Goal: Task Accomplishment & Management: Complete application form

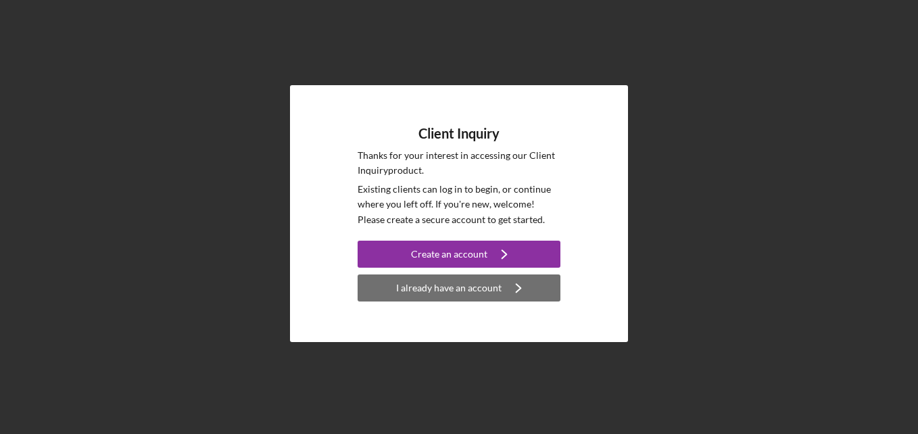
click at [482, 297] on div "I already have an account" at bounding box center [448, 287] width 105 height 27
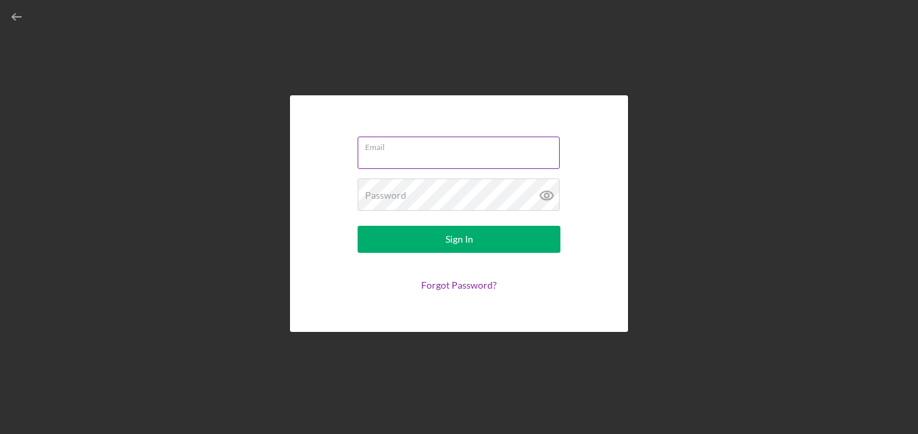
click at [385, 162] on input "Email" at bounding box center [459, 153] width 202 height 32
click at [9, 26] on icon "button" at bounding box center [17, 17] width 30 height 30
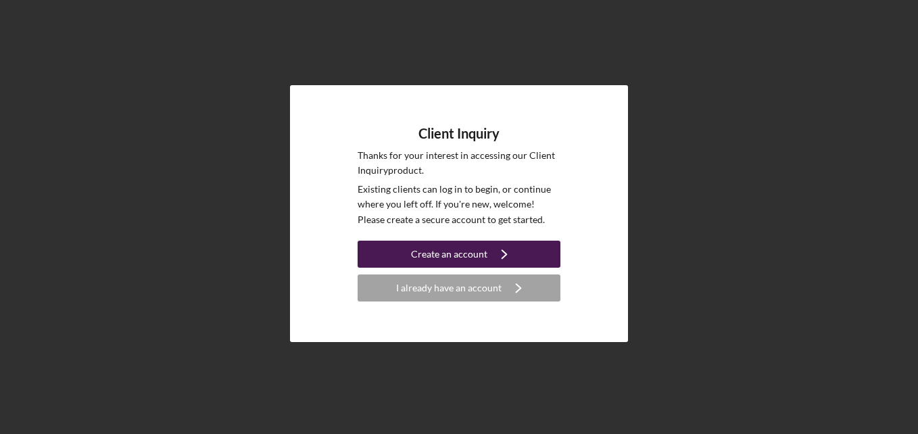
click at [448, 255] on div "Create an account" at bounding box center [449, 254] width 76 height 27
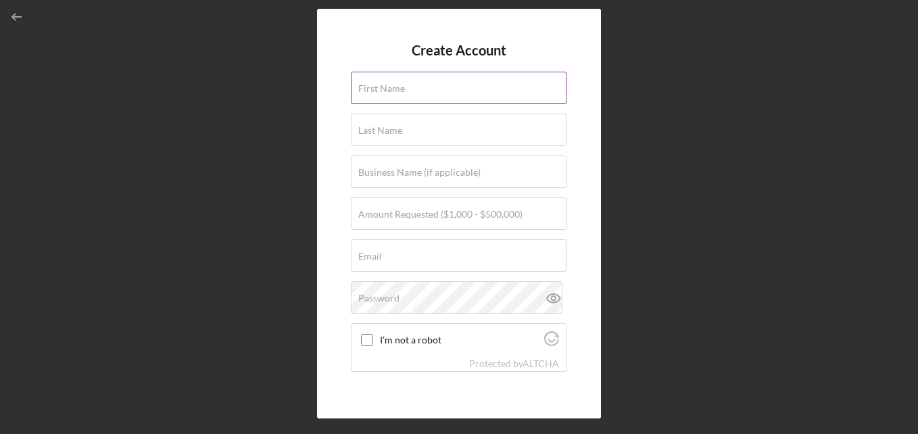
click at [404, 87] on label "First Name" at bounding box center [381, 88] width 47 height 11
click at [404, 87] on input "First Name" at bounding box center [459, 88] width 216 height 32
type input "S"
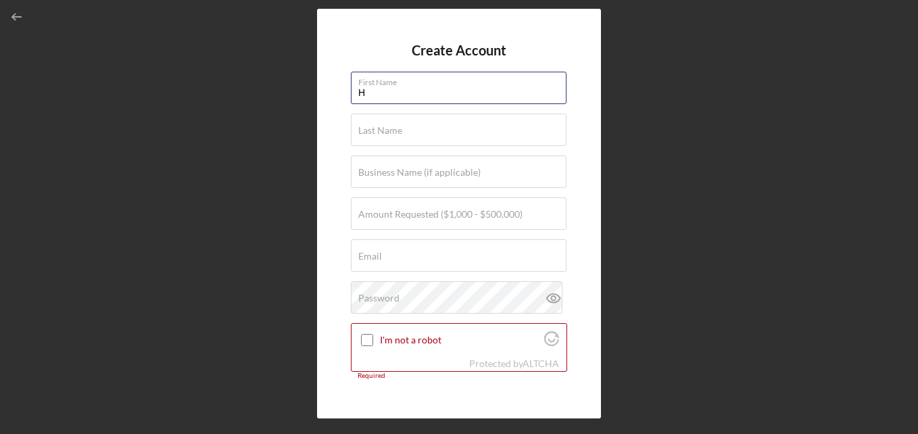
type input "[PERSON_NAME]"
type input "White III"
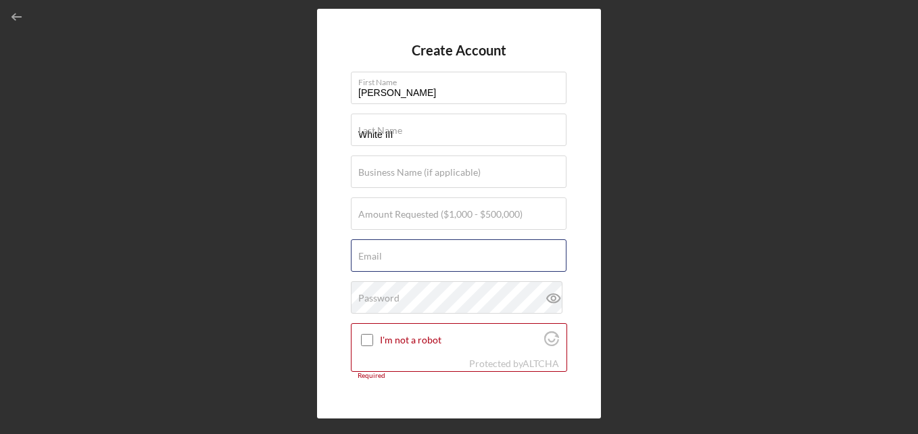
type input "[EMAIL_ADDRESS][DOMAIN_NAME]"
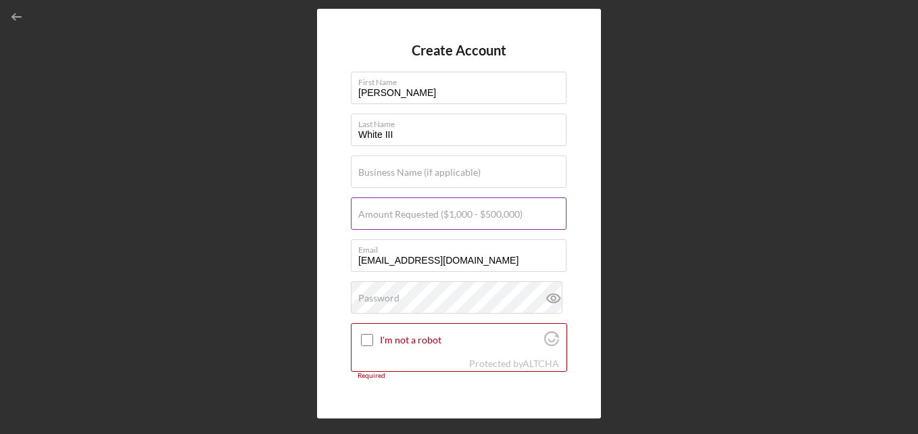
click at [402, 210] on label "Amount Requested ($1,000 - $500,000)" at bounding box center [440, 214] width 164 height 11
click at [402, 210] on input "Amount Requested ($1,000 - $500,000)" at bounding box center [459, 213] width 216 height 32
type input "$30,000"
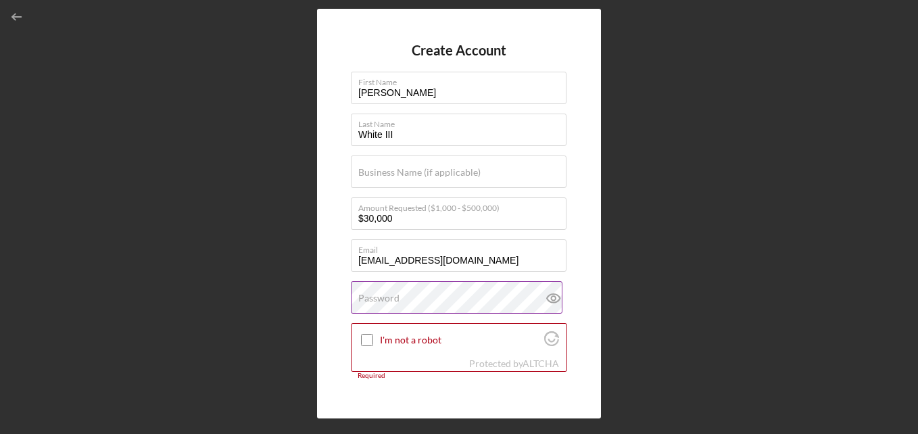
click at [391, 295] on label "Password" at bounding box center [378, 298] width 41 height 11
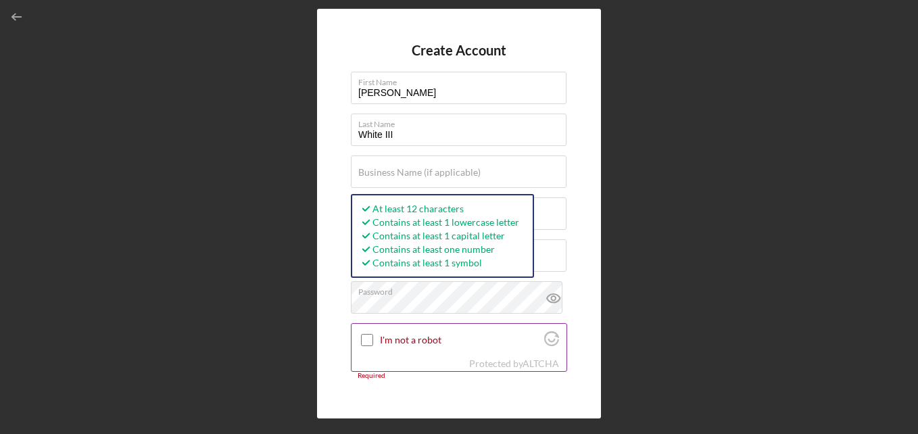
click at [370, 339] on input "I'm not a robot" at bounding box center [367, 340] width 12 height 12
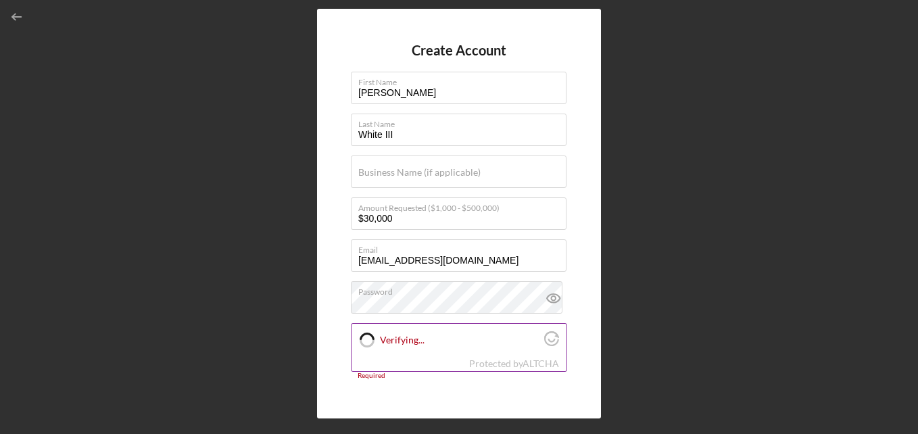
checkbox input "true"
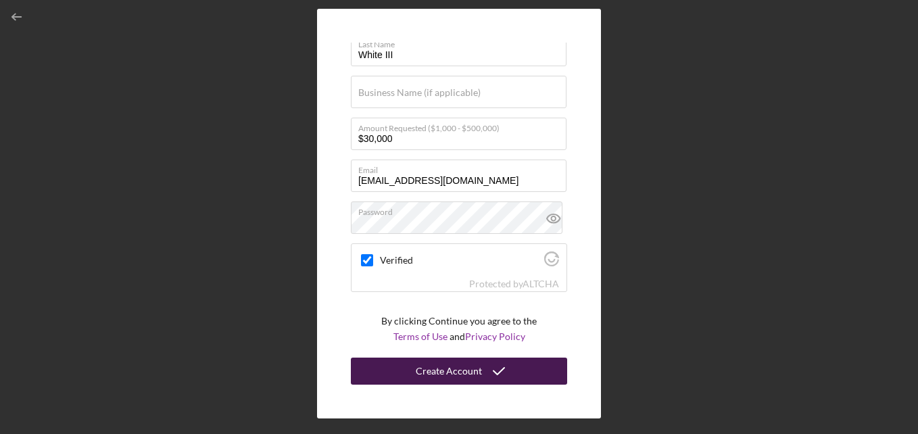
click at [456, 371] on div "Create Account" at bounding box center [449, 371] width 66 height 27
